Goal: Task Accomplishment & Management: Manage account settings

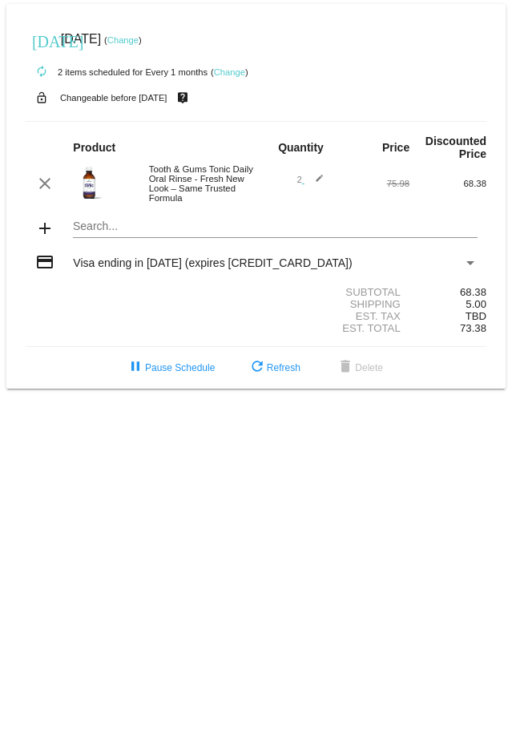
click at [235, 72] on link "Change" at bounding box center [229, 72] width 31 height 10
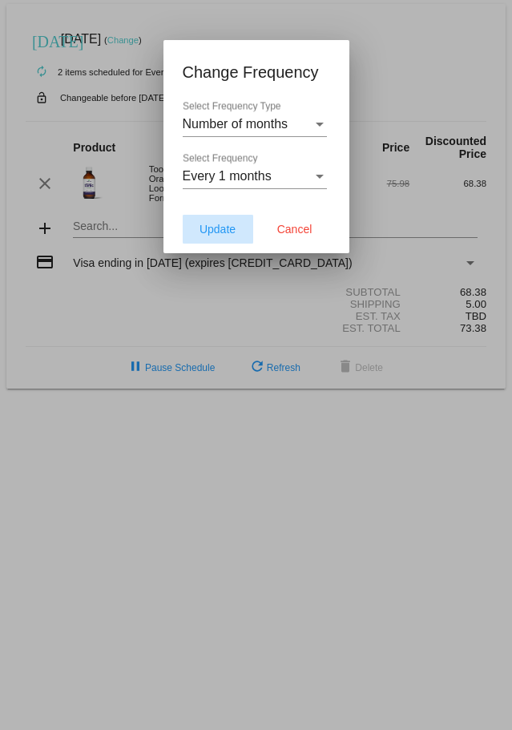
click at [208, 228] on span "Update" at bounding box center [218, 229] width 36 height 13
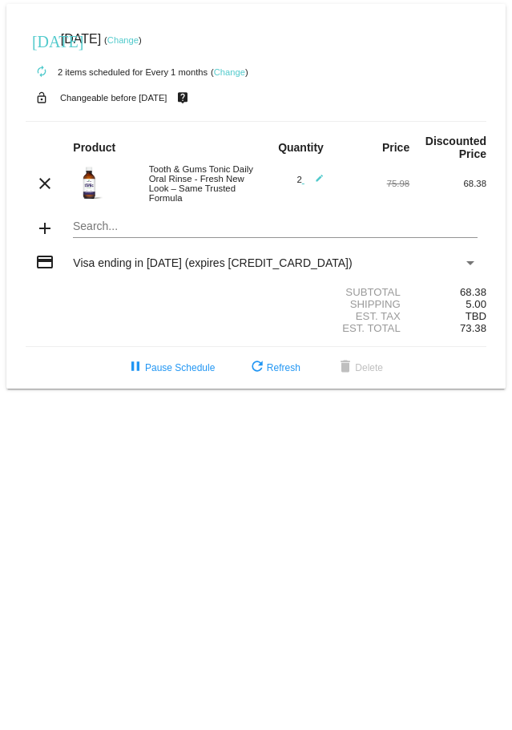
click at [233, 71] on link "Change" at bounding box center [229, 72] width 31 height 10
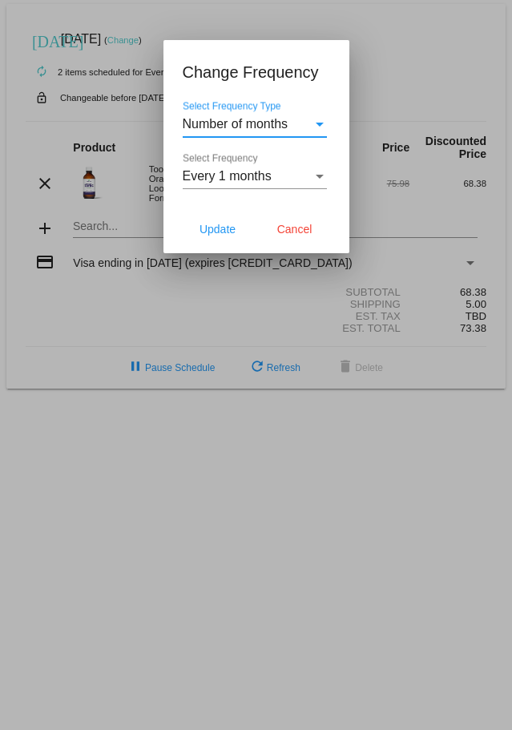
click at [319, 124] on div "Select Frequency Type" at bounding box center [320, 125] width 8 height 4
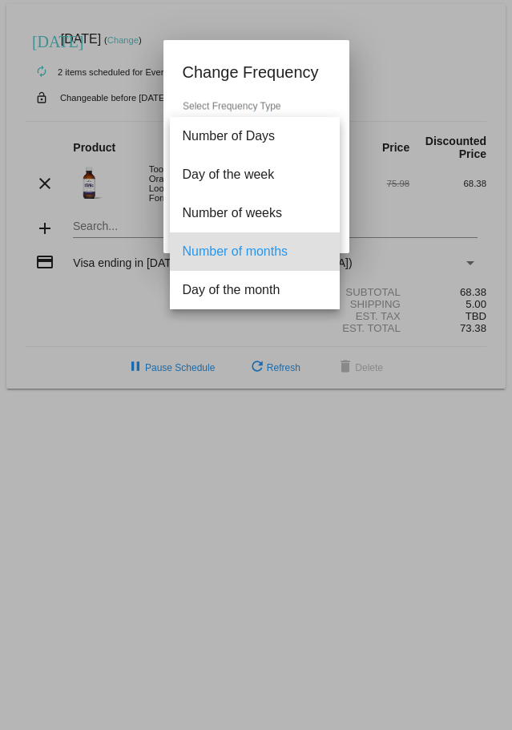
click at [391, 61] on div at bounding box center [256, 365] width 512 height 730
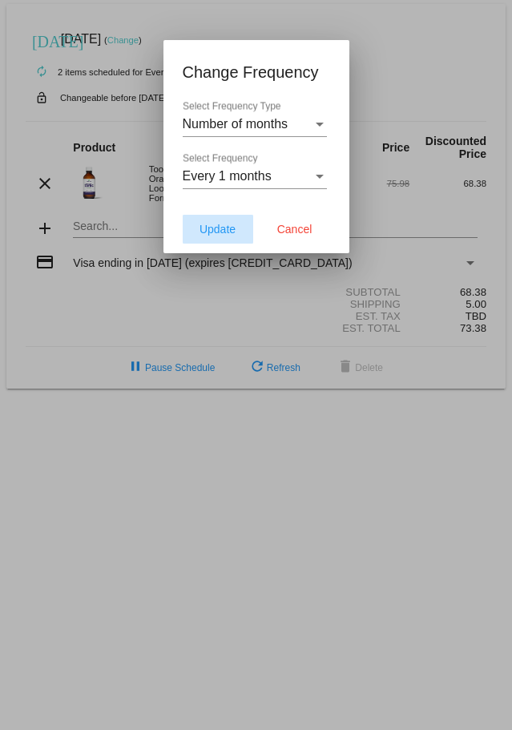
click at [230, 230] on span "Update" at bounding box center [218, 229] width 36 height 13
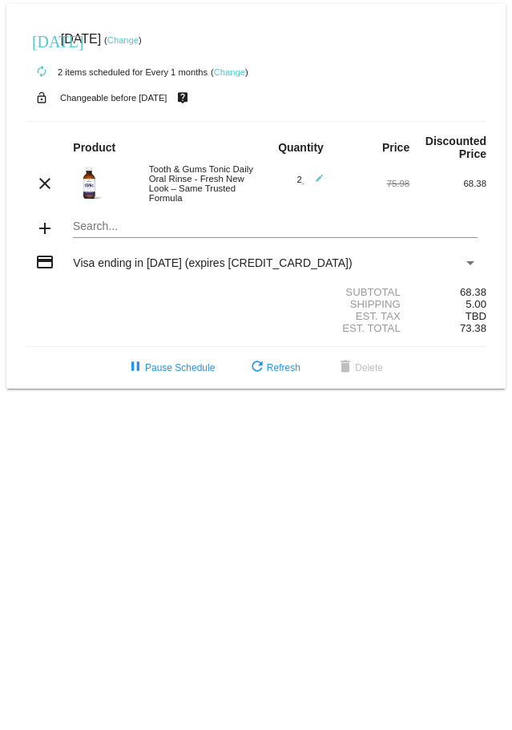
click at [299, 182] on span "2 edit" at bounding box center [310, 180] width 27 height 10
click at [318, 180] on mat-icon "edit" at bounding box center [314, 183] width 19 height 19
click at [289, 188] on div "2 Quantity" at bounding box center [292, 178] width 20 height 26
type input "1"
click at [297, 184] on input "1" at bounding box center [292, 181] width 20 height 10
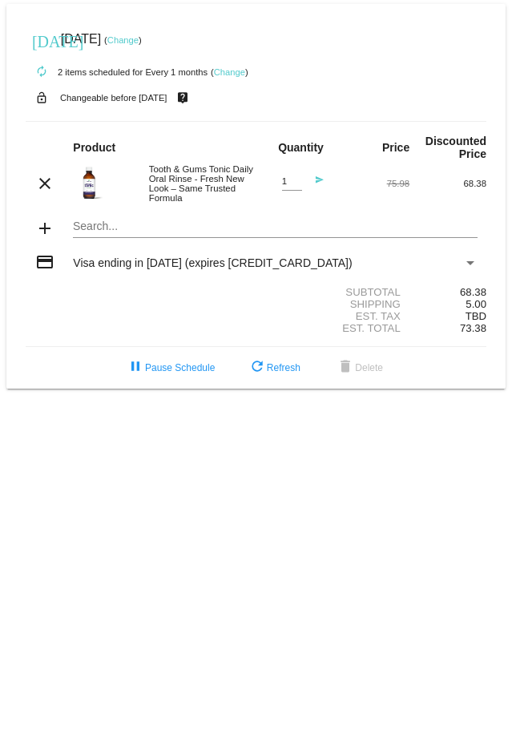
click at [356, 197] on div "clear Tooth & Gums Tonic Daily Oral Rinse - Fresh New Look – Same Trusted Formu…" at bounding box center [256, 183] width 461 height 38
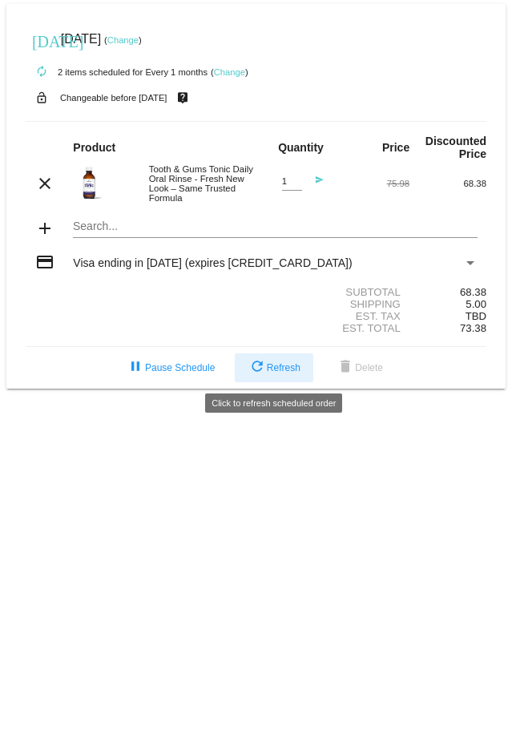
click at [277, 368] on span "refresh Refresh" at bounding box center [274, 367] width 53 height 11
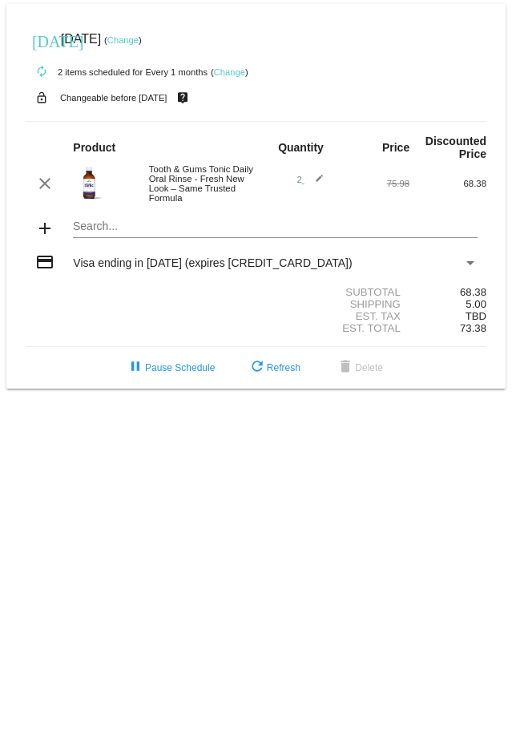
click at [319, 181] on mat-icon "edit" at bounding box center [314, 183] width 19 height 19
click at [289, 188] on div "2 Quantity" at bounding box center [292, 178] width 20 height 26
type input "1"
click at [297, 185] on input "1" at bounding box center [292, 181] width 20 height 10
click at [45, 227] on mat-icon "add" at bounding box center [44, 228] width 19 height 19
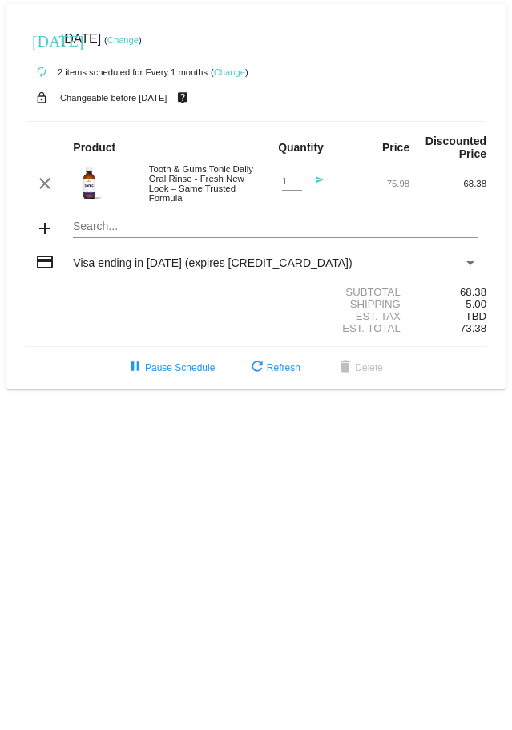
click at [100, 228] on mat-card "[DATE] [DATE] ( Change ) autorenew 2 items scheduled for Every 1 months ( Chang…" at bounding box center [255, 196] width 499 height 385
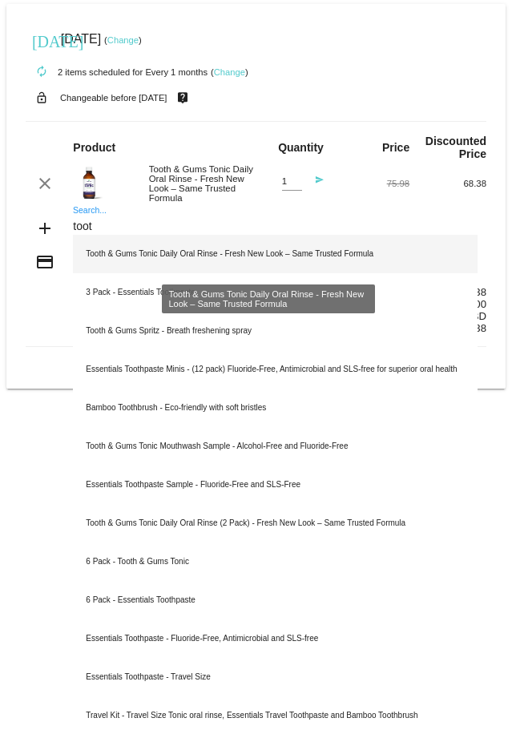
type input "toot"
click at [233, 252] on div "Tooth & Gums Tonic Daily Oral Rinse - Fresh New Look – Same Trusted Formula" at bounding box center [275, 254] width 404 height 38
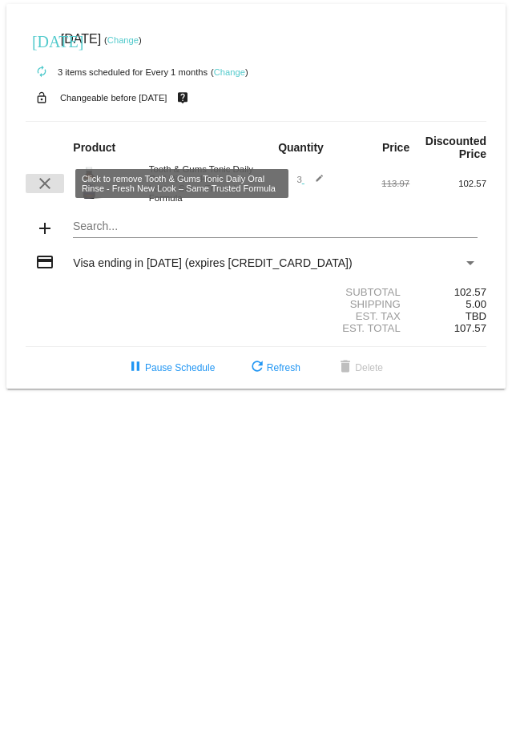
click at [48, 189] on mat-icon "clear" at bounding box center [44, 183] width 19 height 19
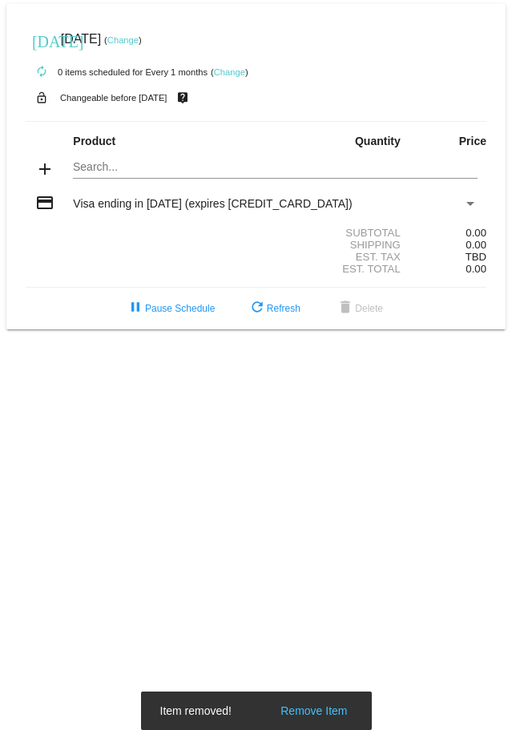
click at [103, 166] on mat-card "[DATE] [DATE] ( Change ) autorenew 0 items scheduled for Every 1 months ( Chang…" at bounding box center [255, 167] width 499 height 326
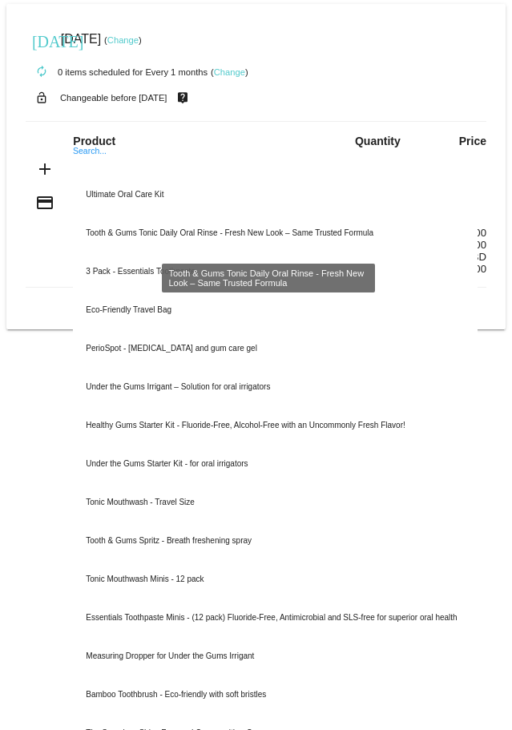
click at [120, 230] on div "Tooth & Gums Tonic Daily Oral Rinse - Fresh New Look – Same Trusted Formula" at bounding box center [275, 233] width 404 height 38
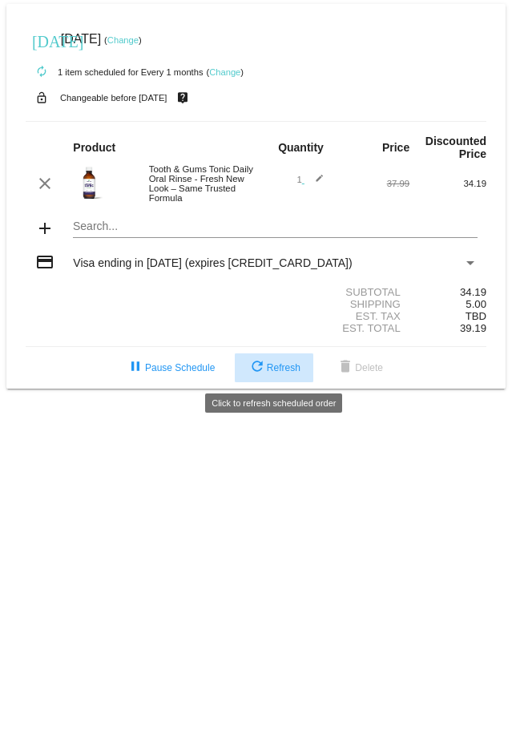
click at [270, 366] on span "refresh Refresh" at bounding box center [274, 367] width 53 height 11
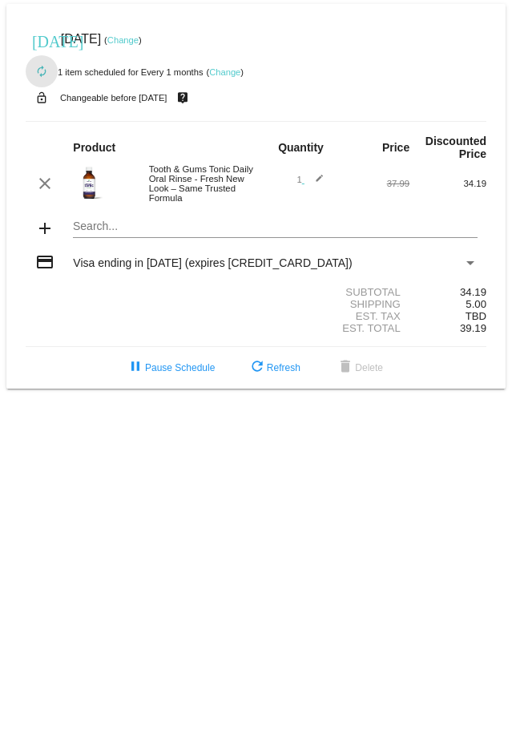
click at [41, 75] on mat-icon "autorenew" at bounding box center [41, 72] width 19 height 19
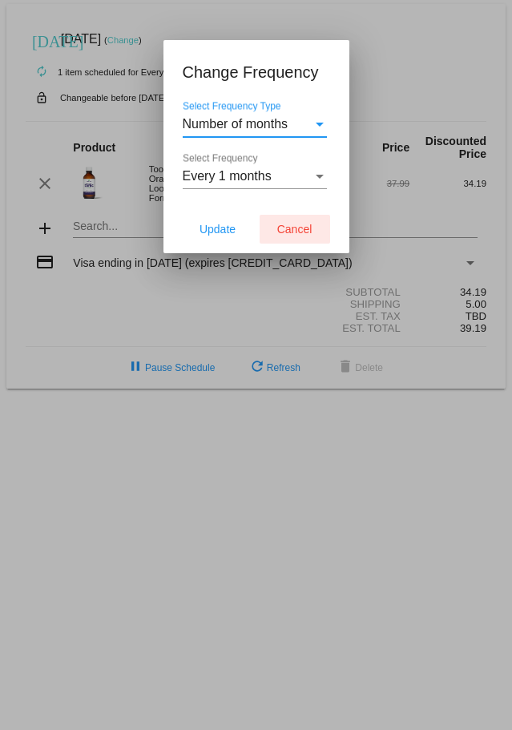
click at [304, 235] on span "Cancel" at bounding box center [294, 229] width 35 height 13
